Goal: Information Seeking & Learning: Learn about a topic

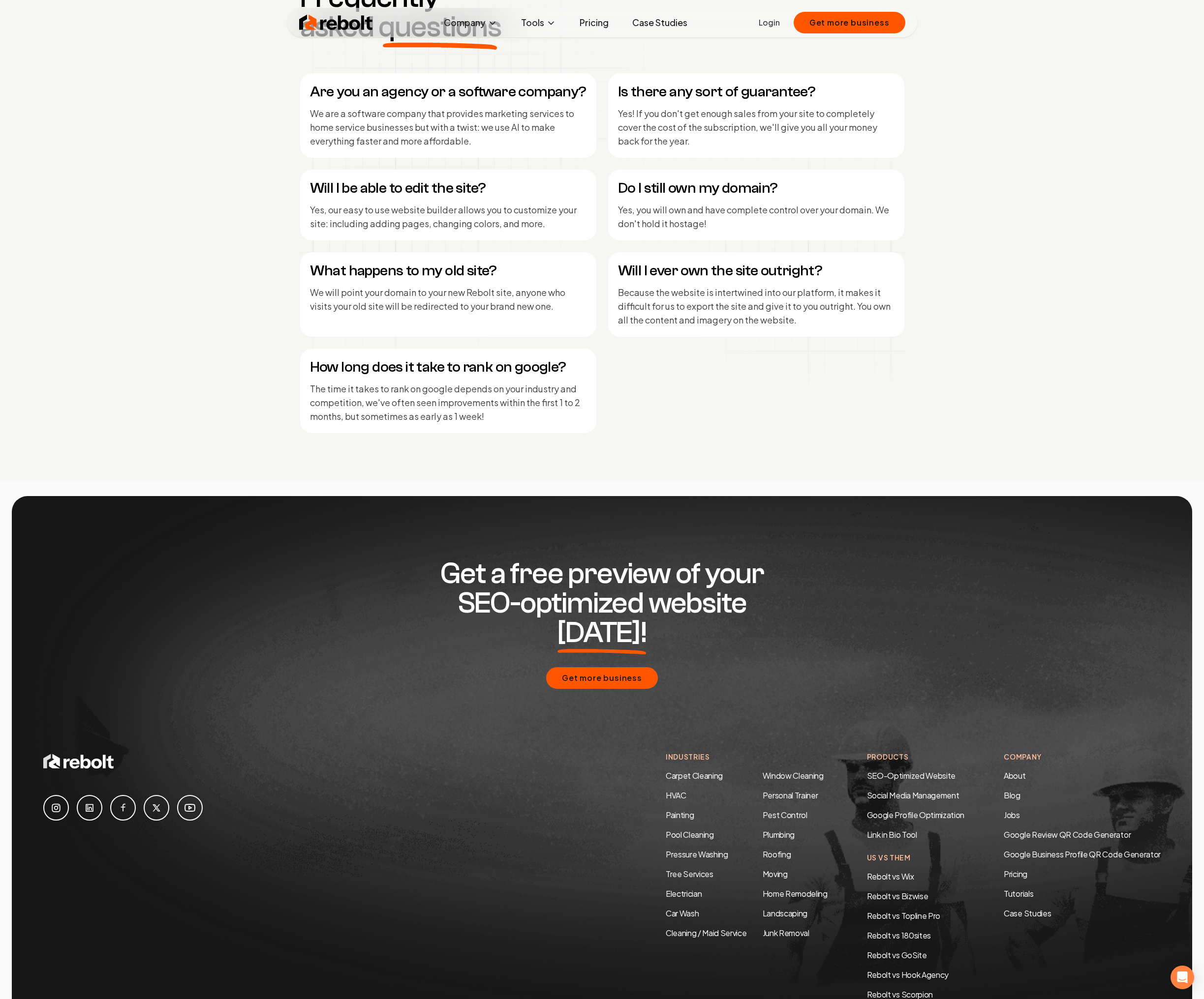
scroll to position [4706, 0]
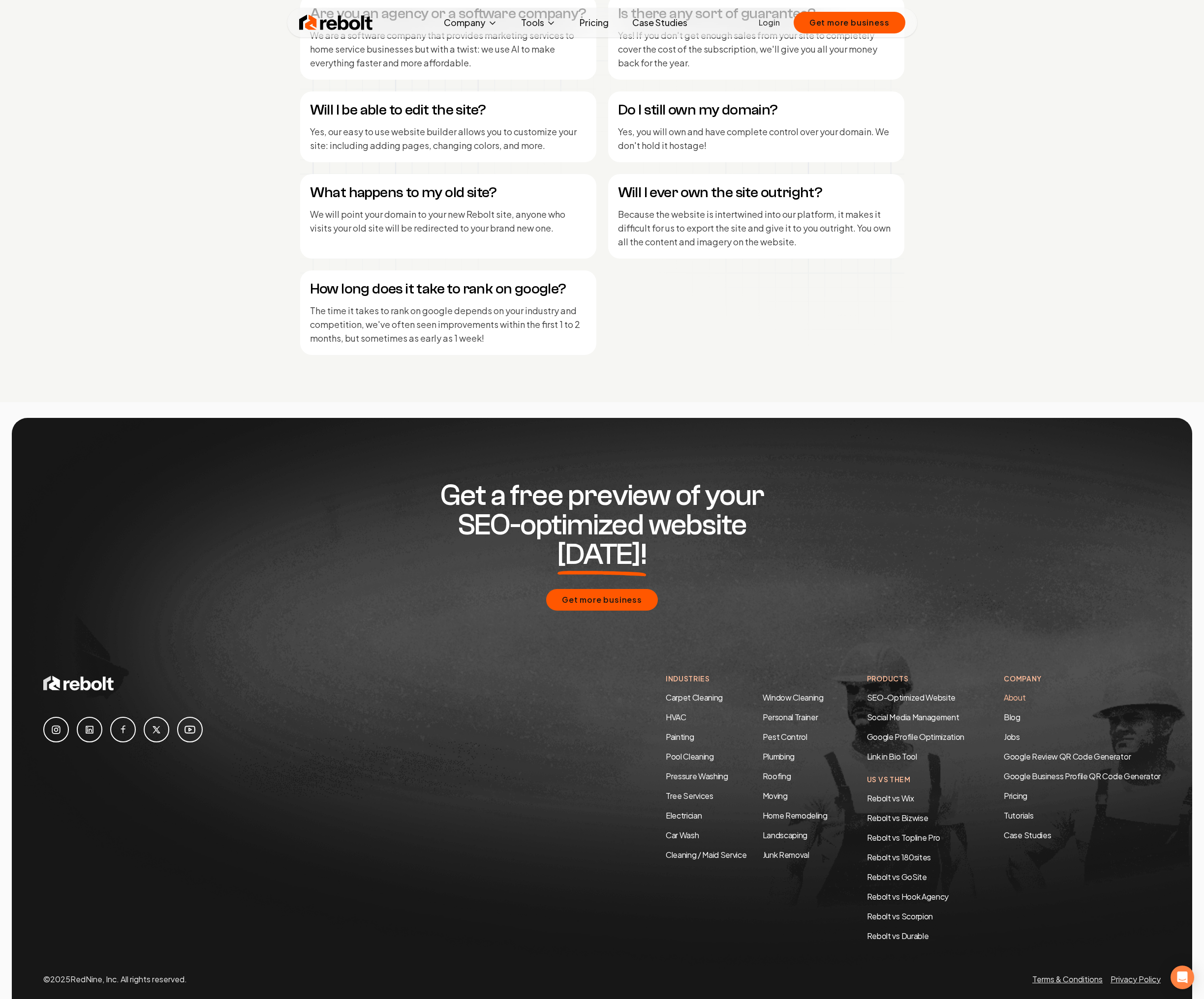
click at [1014, 692] on link "About" at bounding box center [1014, 697] width 21 height 10
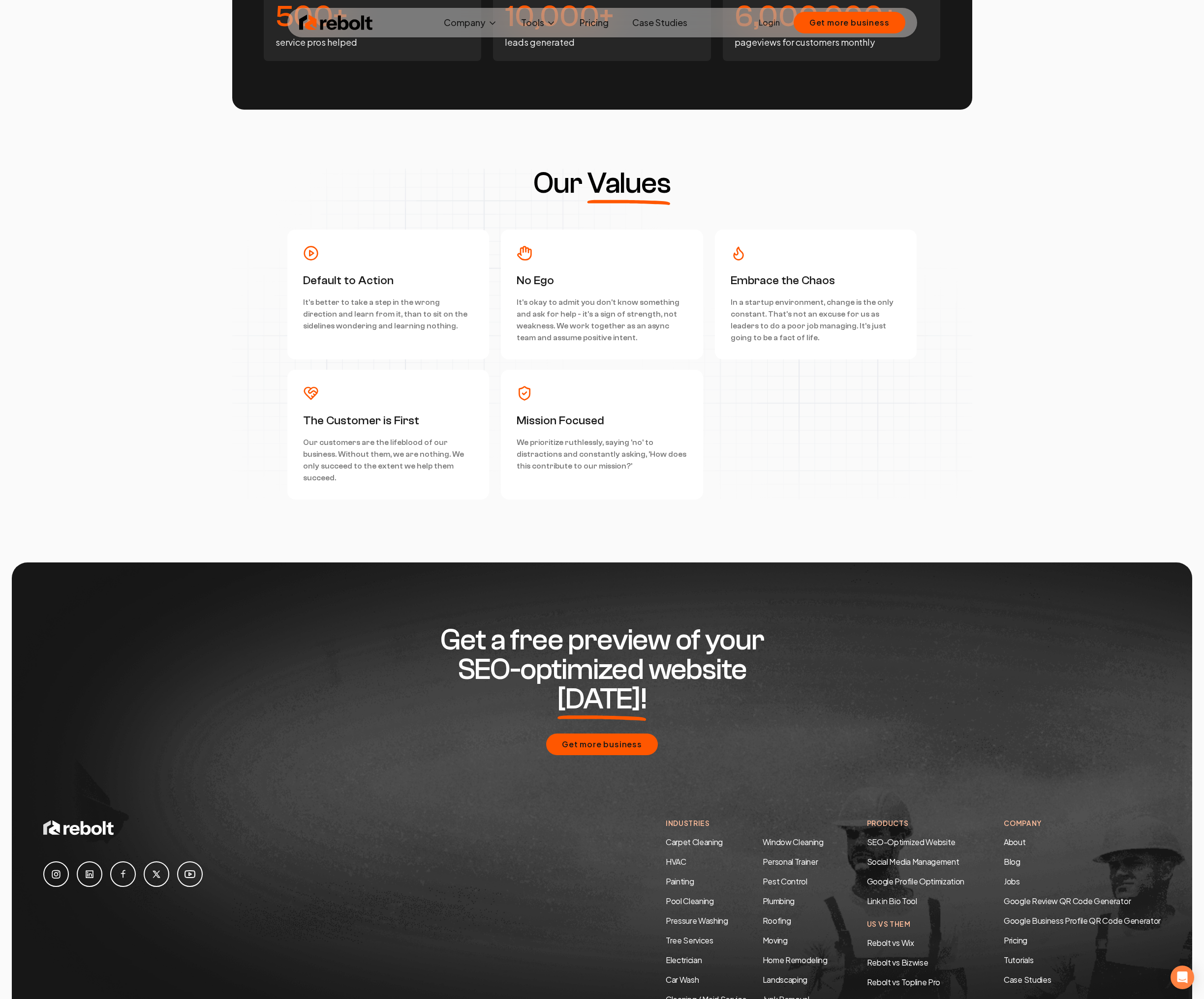
scroll to position [2488, 0]
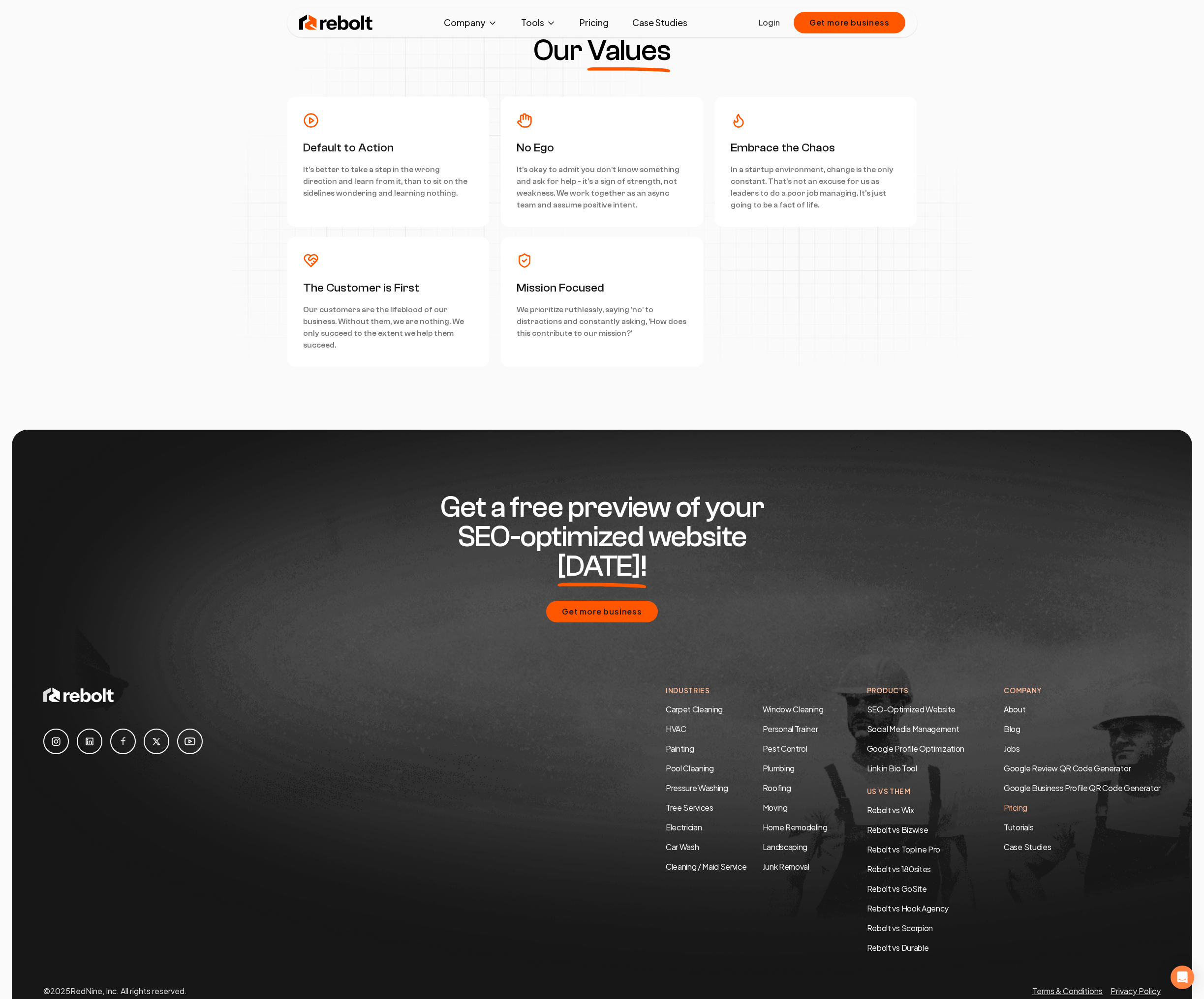
click at [1022, 802] on link "Pricing" at bounding box center [1082, 808] width 157 height 12
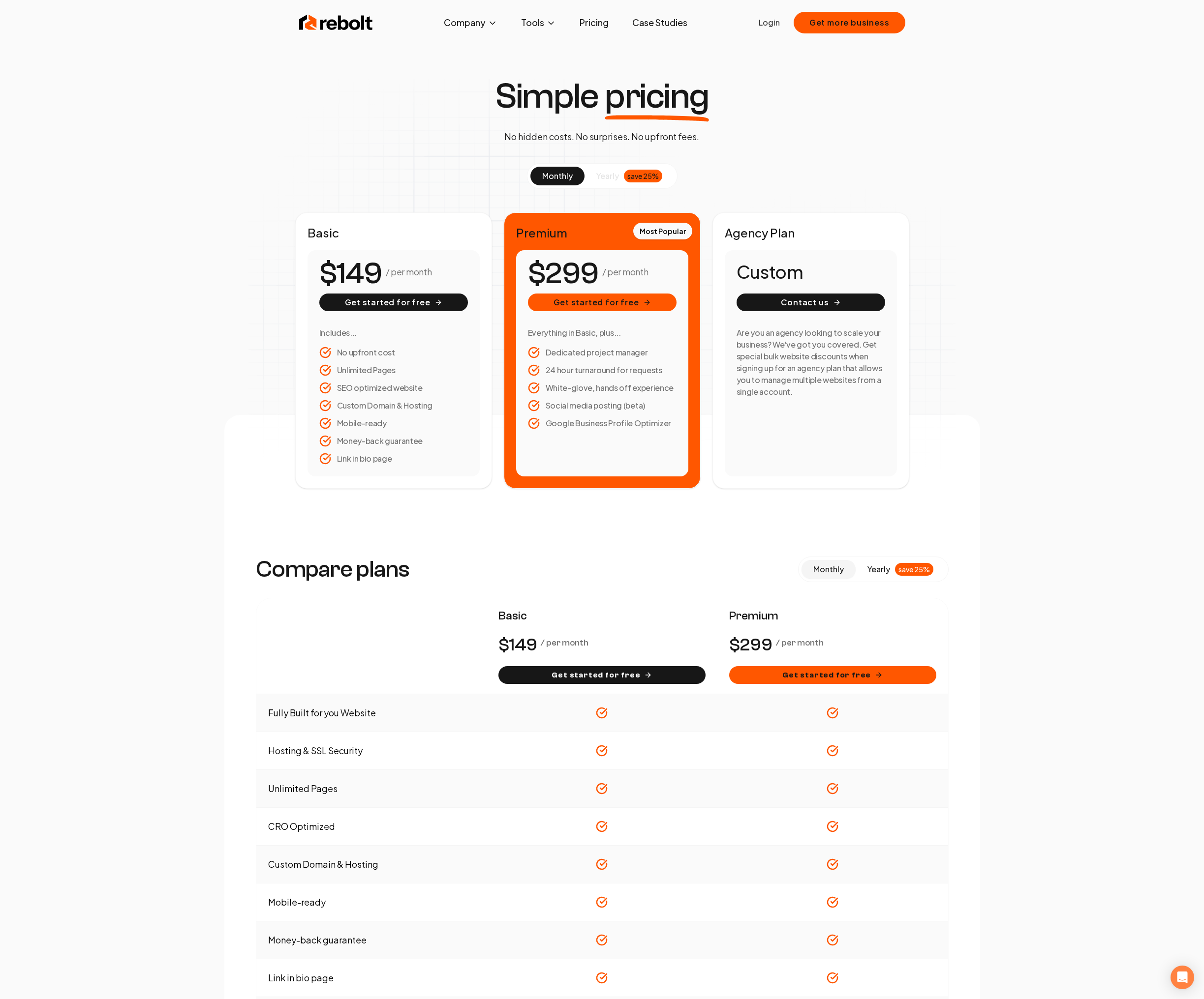
click at [609, 175] on span "yearly" at bounding box center [607, 176] width 23 height 12
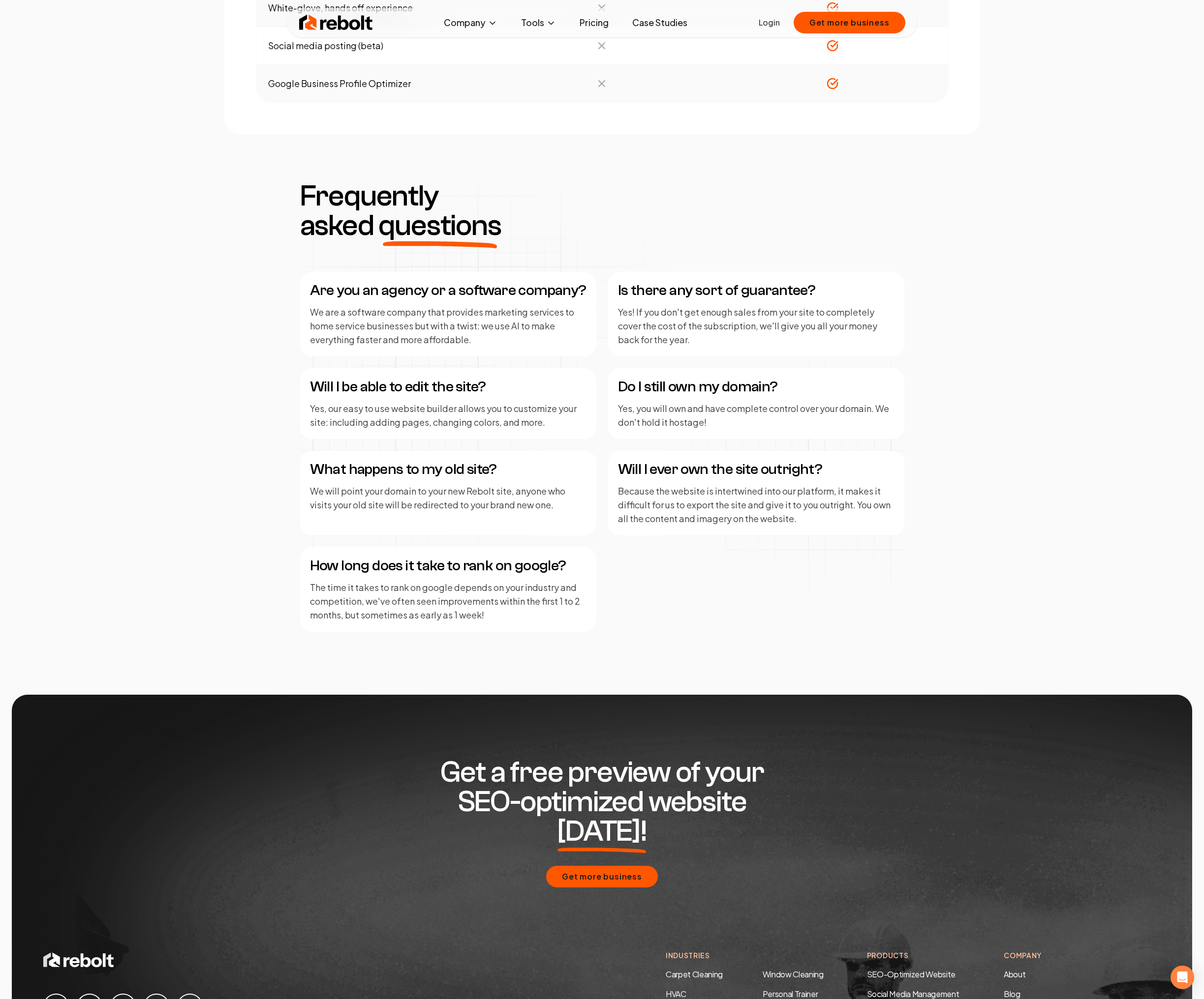
scroll to position [1108, 0]
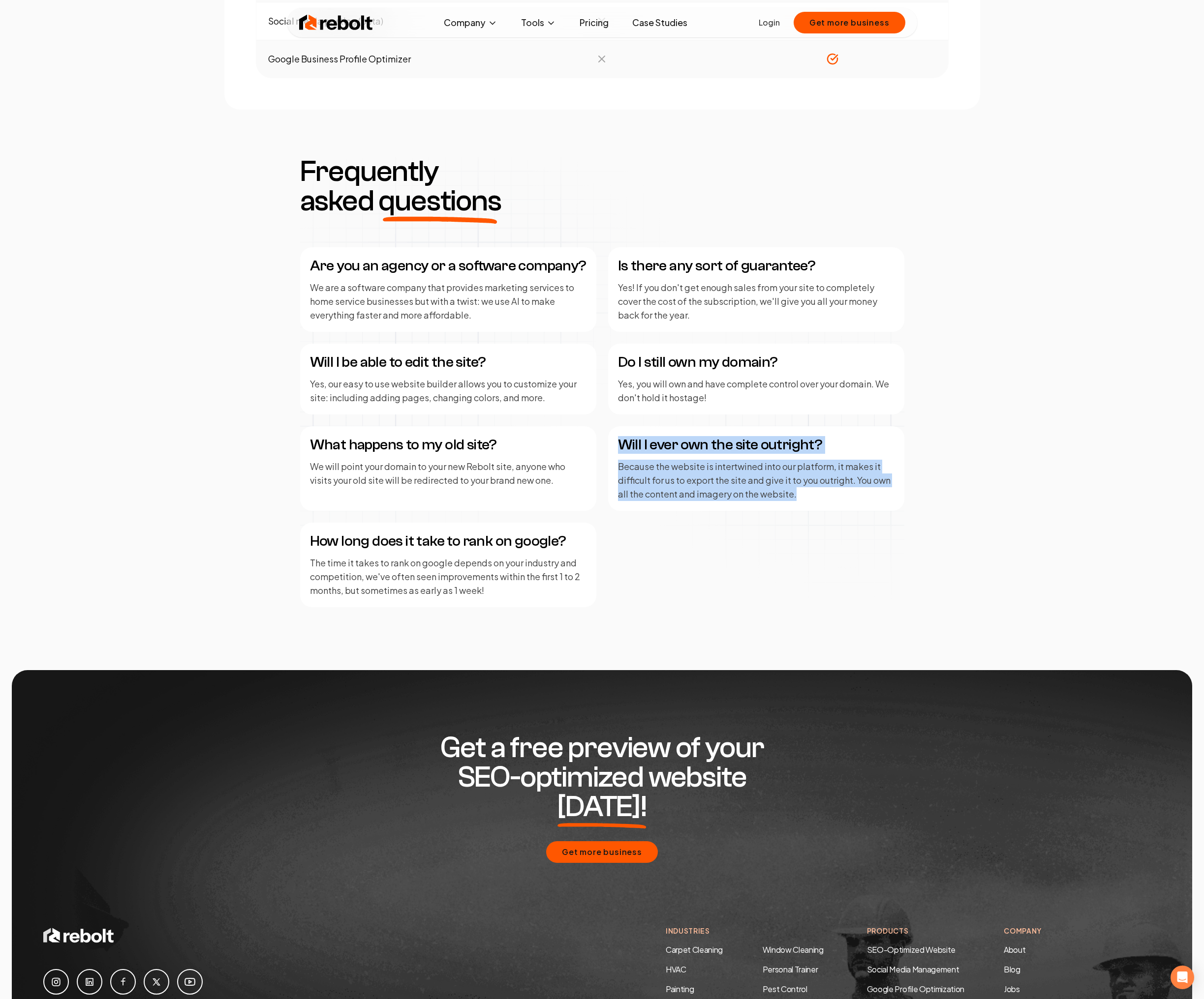
drag, startPoint x: 619, startPoint y: 445, endPoint x: 802, endPoint y: 494, distance: 189.4
click at [802, 494] on div "Will I ever own the site outright? Because the website is intertwined into our …" at bounding box center [755, 468] width 296 height 84
copy div "Will I ever own the site outright? Because the website is intertwined into our …"
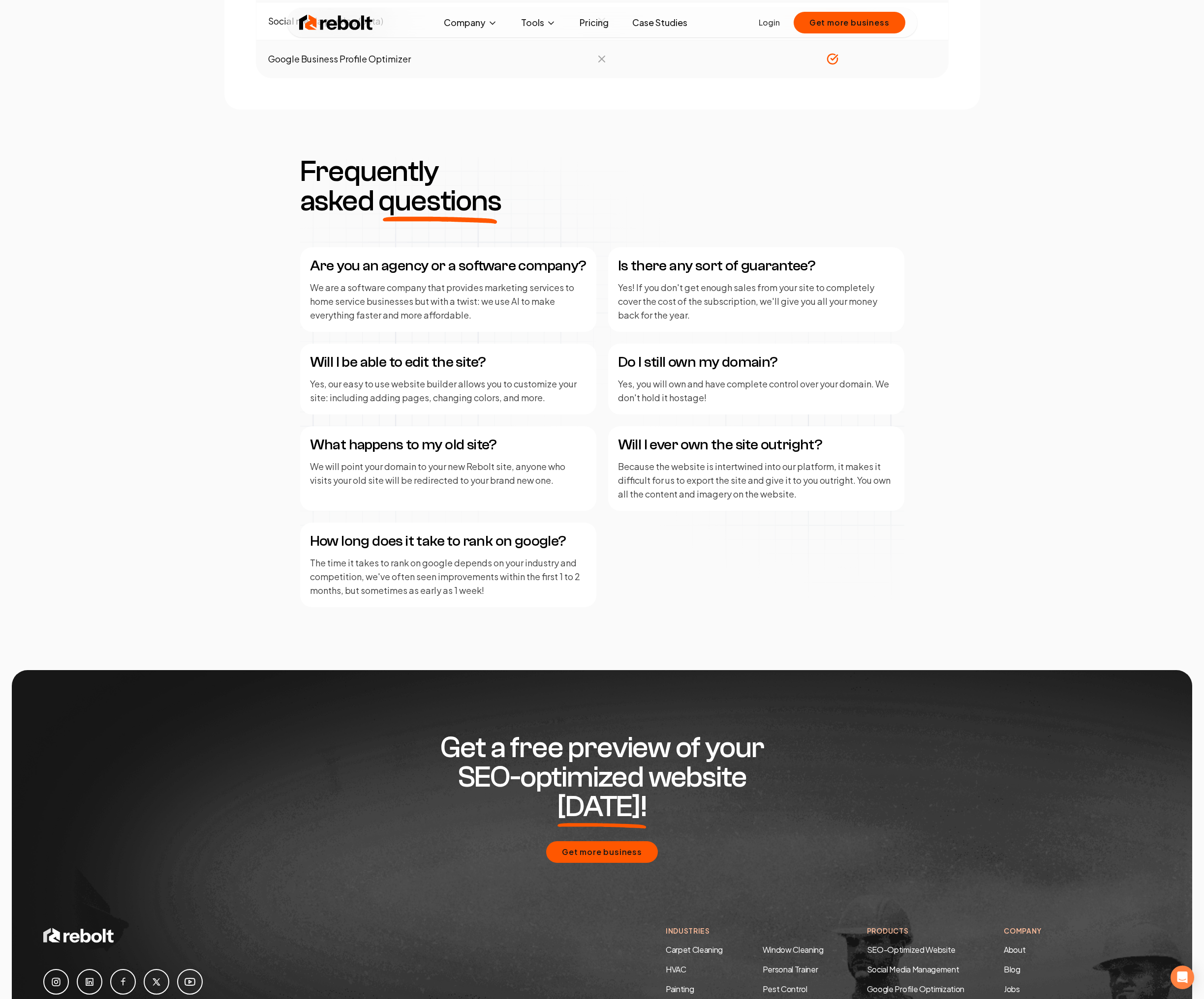
click at [900, 344] on div "Are you an agency or a software company? We are a software company that provide…" at bounding box center [602, 427] width 604 height 360
drag, startPoint x: 618, startPoint y: 363, endPoint x: 709, endPoint y: 400, distance: 98.2
click at [709, 400] on div "Do I still own my domain? Yes, you will own and have complete control over your…" at bounding box center [755, 378] width 296 height 71
copy div "Do I still own my domain? Yes, you will own and have complete control over your…"
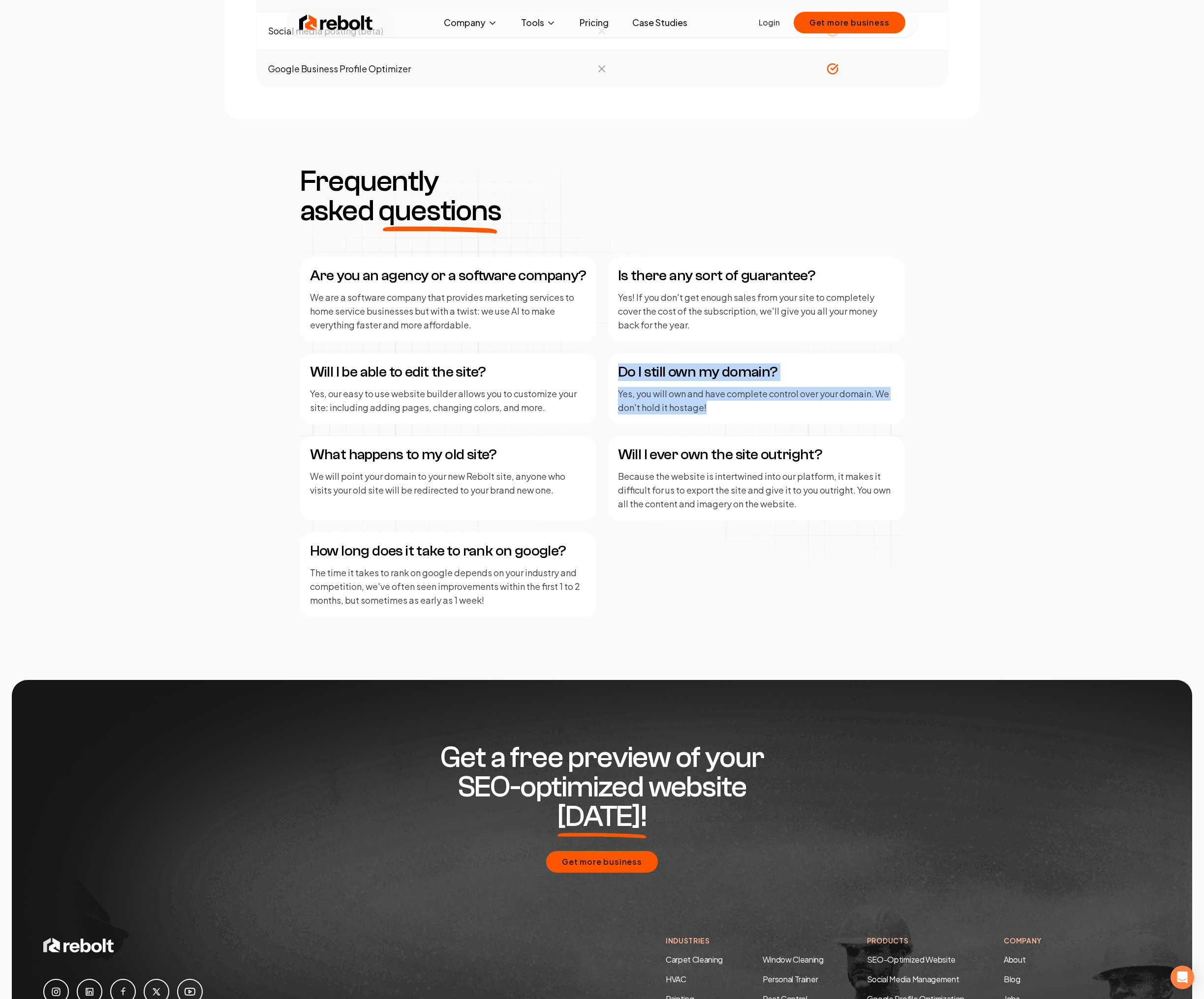
scroll to position [1092, 0]
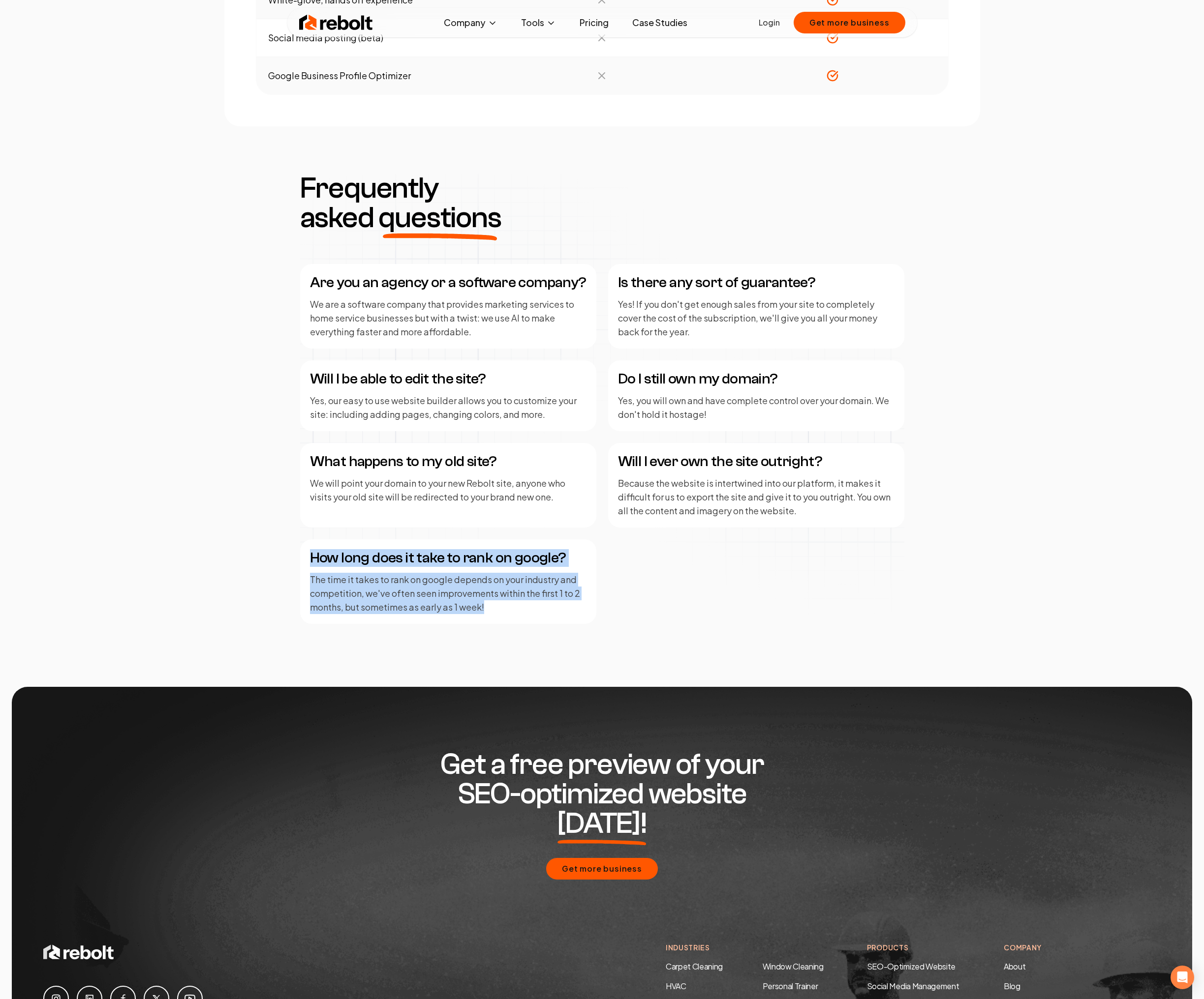
drag, startPoint x: 310, startPoint y: 557, endPoint x: 523, endPoint y: 606, distance: 218.6
click at [523, 606] on div "How long does it take to rank on google? The time it takes to rank on google de…" at bounding box center [448, 581] width 296 height 84
copy div "How long does it take to rank on google? The time it takes to rank on google de…"
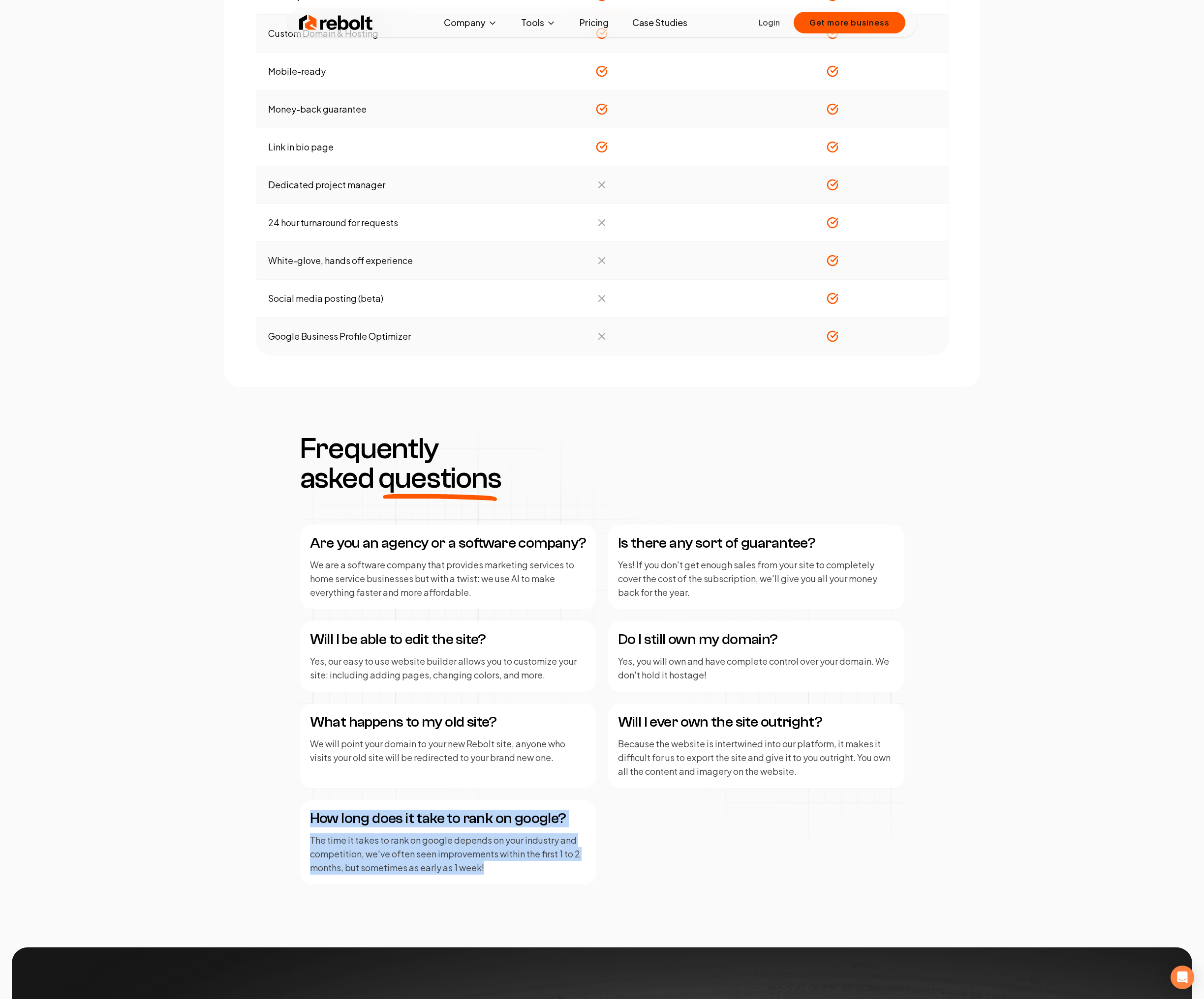
scroll to position [0, 0]
